Goal: Task Accomplishment & Management: Complete application form

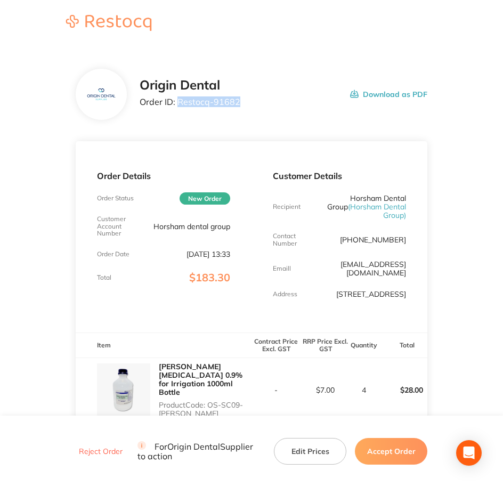
drag, startPoint x: 178, startPoint y: 102, endPoint x: 238, endPoint y: 103, distance: 60.8
click at [238, 103] on div "Origin Dental Order ID: Restocq- 91682 Download as PDF" at bounding box center [284, 94] width 288 height 33
drag, startPoint x: 264, startPoint y: 97, endPoint x: 254, endPoint y: 107, distance: 13.6
click at [263, 99] on div "Origin Dental Order ID: Restocq- 91682 Download as PDF" at bounding box center [284, 94] width 288 height 33
click at [254, 107] on div "Origin Dental Order ID: Restocq- 91682 Download as PDF" at bounding box center [284, 94] width 288 height 33
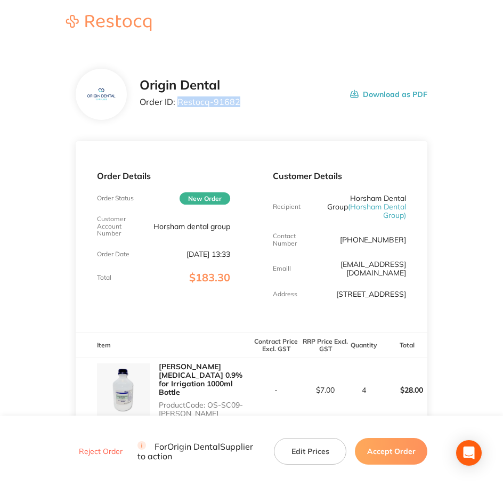
drag, startPoint x: 253, startPoint y: 105, endPoint x: 176, endPoint y: 105, distance: 77.3
click at [176, 105] on div "Origin Dental Order ID: Restocq- 91682 Download as PDF" at bounding box center [284, 94] width 288 height 33
copy p "Restocq- 91682"
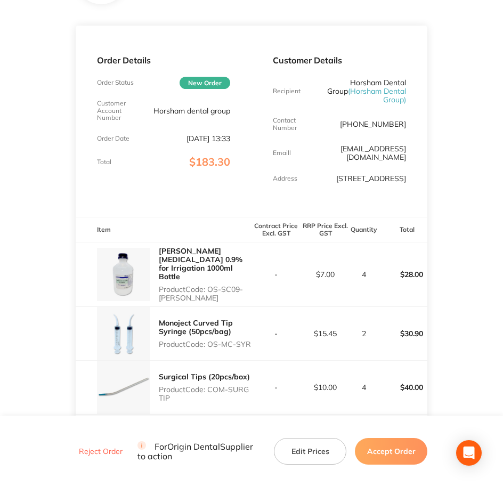
scroll to position [133, 0]
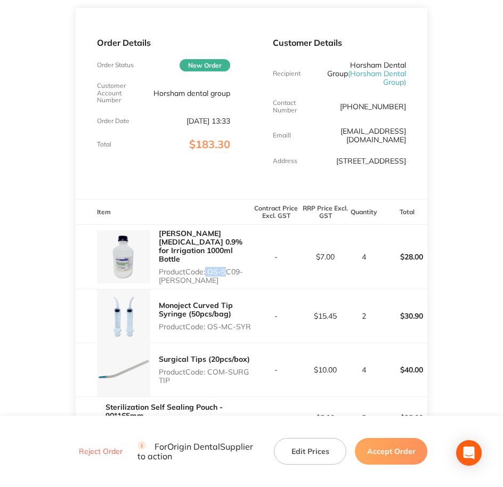
drag, startPoint x: 205, startPoint y: 254, endPoint x: 222, endPoint y: 258, distance: 17.5
click at [222, 268] on p "Product Code: OS-SC09-[PERSON_NAME]" at bounding box center [205, 276] width 93 height 17
drag, startPoint x: 222, startPoint y: 258, endPoint x: 211, endPoint y: 256, distance: 10.8
click at [211, 268] on p "Product Code: OS-SC09-[PERSON_NAME]" at bounding box center [205, 276] width 93 height 17
click at [213, 268] on p "Product Code: OS-SC09-[PERSON_NAME]" at bounding box center [205, 276] width 93 height 17
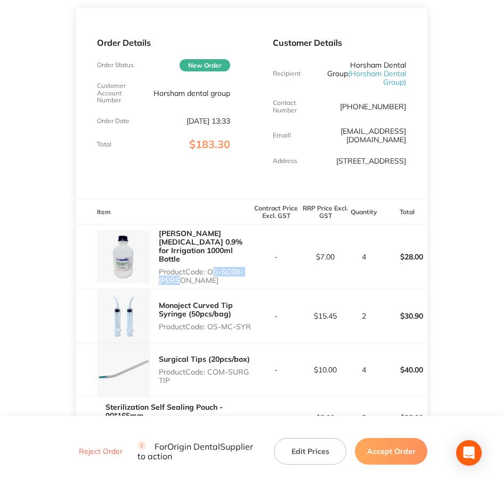
drag, startPoint x: 210, startPoint y: 255, endPoint x: 221, endPoint y: 264, distance: 14.4
click at [221, 268] on p "Product Code: OS-SC09-[PERSON_NAME]" at bounding box center [205, 276] width 93 height 17
copy p "OS-SC09-[PERSON_NAME]"
drag, startPoint x: 210, startPoint y: 309, endPoint x: 261, endPoint y: 308, distance: 51.7
click at [261, 308] on tr "Monoject Curved Tip Syringe (50pcs/bag) Product Code: OS-MC-SYR - $15.45 2 $30.…" at bounding box center [252, 317] width 352 height 54
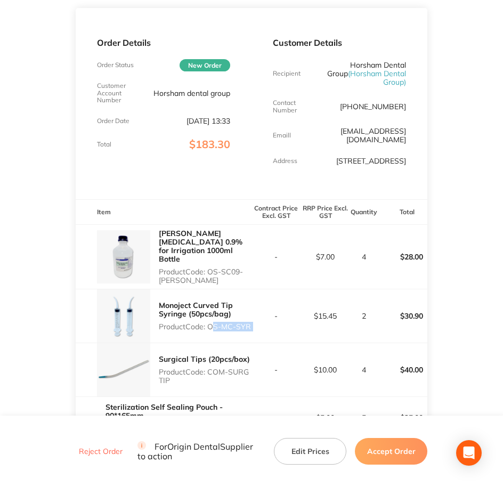
copy p "OS-MC-SYR"
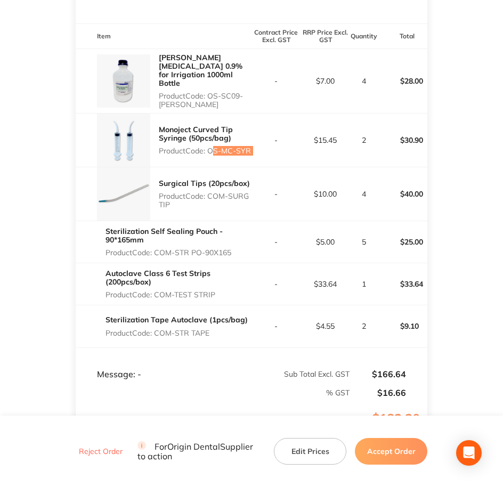
scroll to position [333, 0]
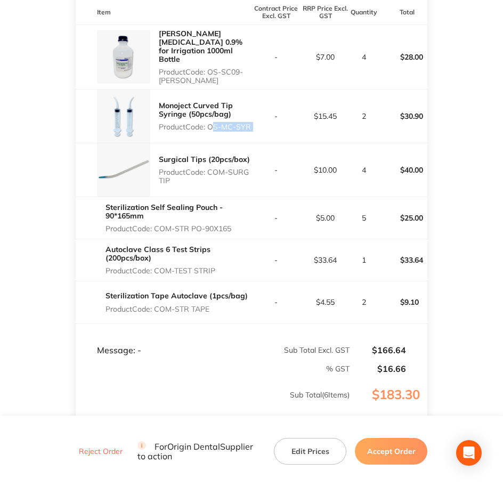
copy p "COM-SURG TIP"
drag, startPoint x: 211, startPoint y: 156, endPoint x: 226, endPoint y: 162, distance: 15.5
click at [226, 168] on p "Product Code: COM-SURG TIP" at bounding box center [205, 176] width 93 height 17
drag, startPoint x: 156, startPoint y: 213, endPoint x: 237, endPoint y: 210, distance: 81.6
click at [237, 224] on p "Product Code: COM-STR PO-90X165" at bounding box center [179, 228] width 146 height 9
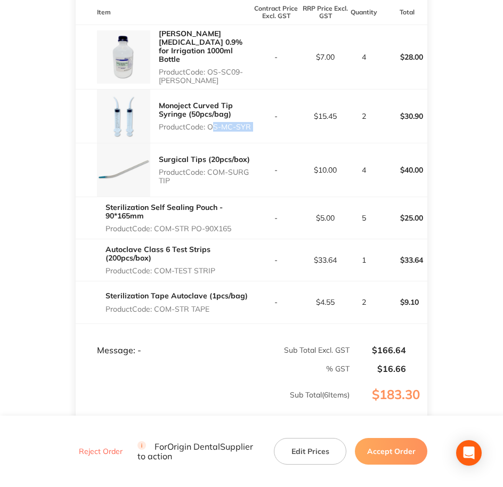
copy p "COM-STR PO-90X165"
copy p "COM-TEST STRIP"
drag, startPoint x: 156, startPoint y: 252, endPoint x: 218, endPoint y: 250, distance: 61.9
click at [218, 267] on p "Product Code: COM-TEST STRIP" at bounding box center [179, 271] width 146 height 9
drag, startPoint x: 155, startPoint y: 291, endPoint x: 220, endPoint y: 290, distance: 64.5
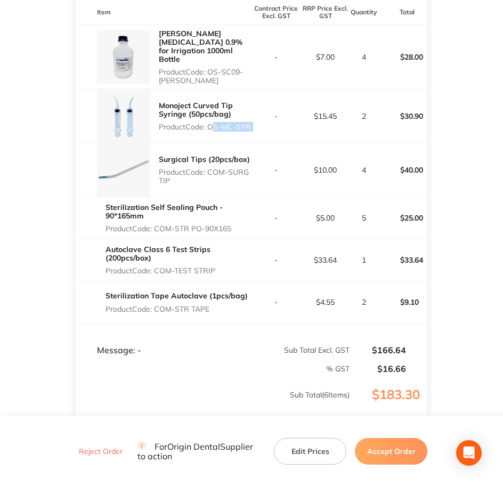
click at [220, 305] on p "Product Code: COM-STR TAPE" at bounding box center [177, 309] width 142 height 9
copy p "COM-STR TAPE"
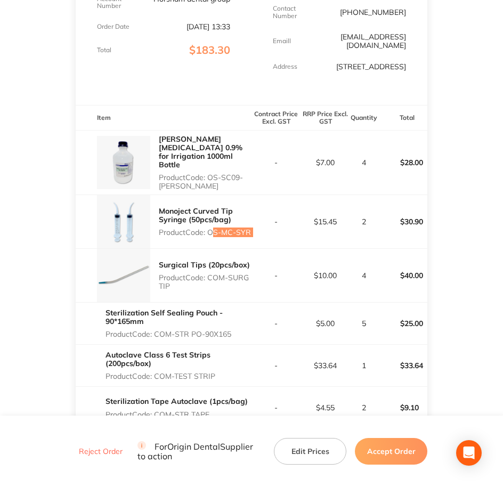
scroll to position [0, 0]
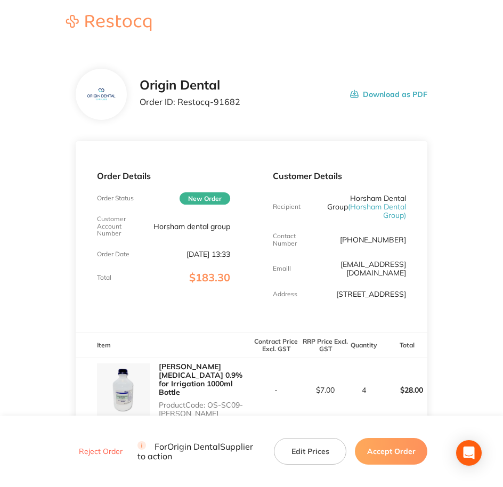
click at [400, 442] on button "Accept Order" at bounding box center [391, 451] width 73 height 27
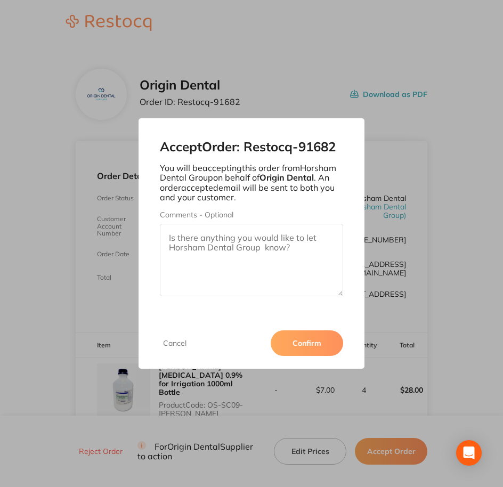
click at [252, 257] on textarea "Comments - Optional" at bounding box center [252, 260] width 184 height 73
paste textarea "SO-00000978"
type textarea "SO-00000978"
click at [323, 346] on button "Confirm" at bounding box center [307, 344] width 73 height 26
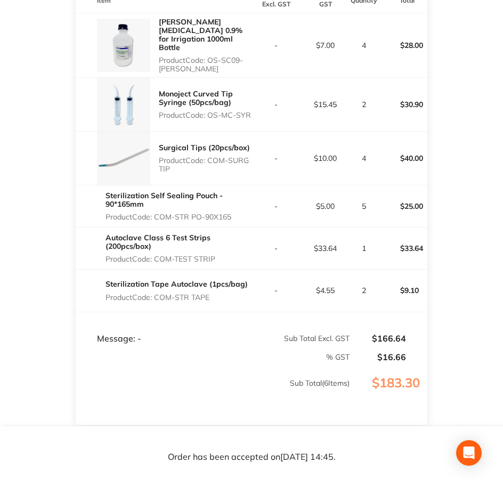
scroll to position [346, 0]
